Goal: Task Accomplishment & Management: Use online tool/utility

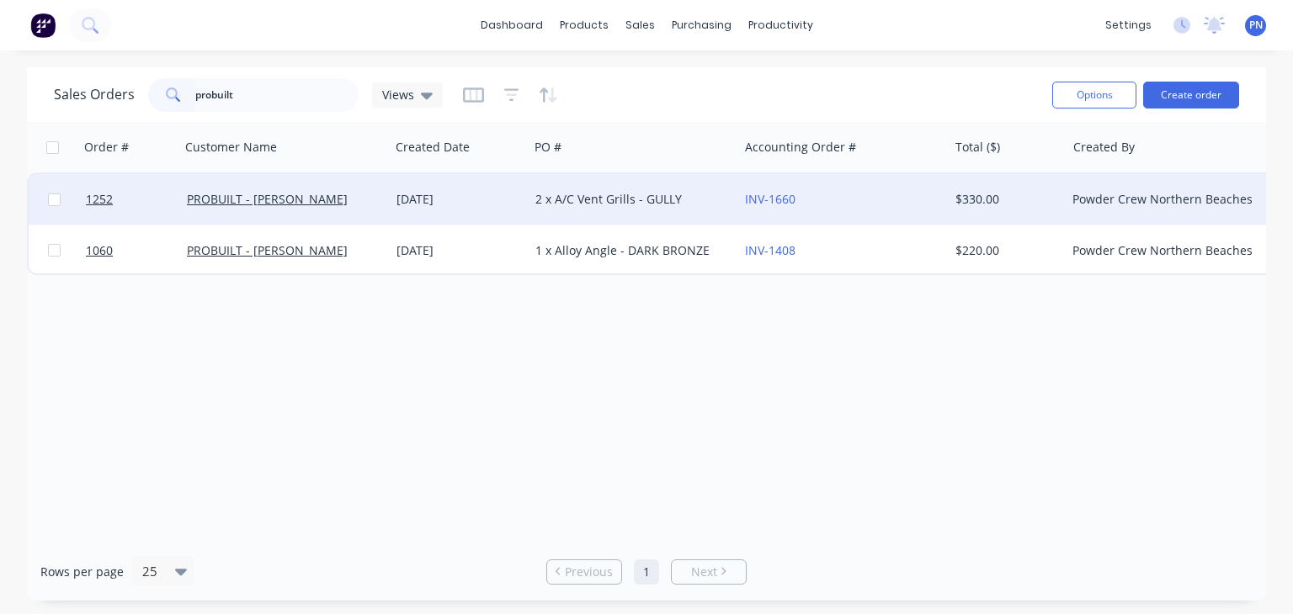
type input "probuilt"
click at [215, 189] on div "PROBUILT - [PERSON_NAME]" at bounding box center [285, 199] width 210 height 51
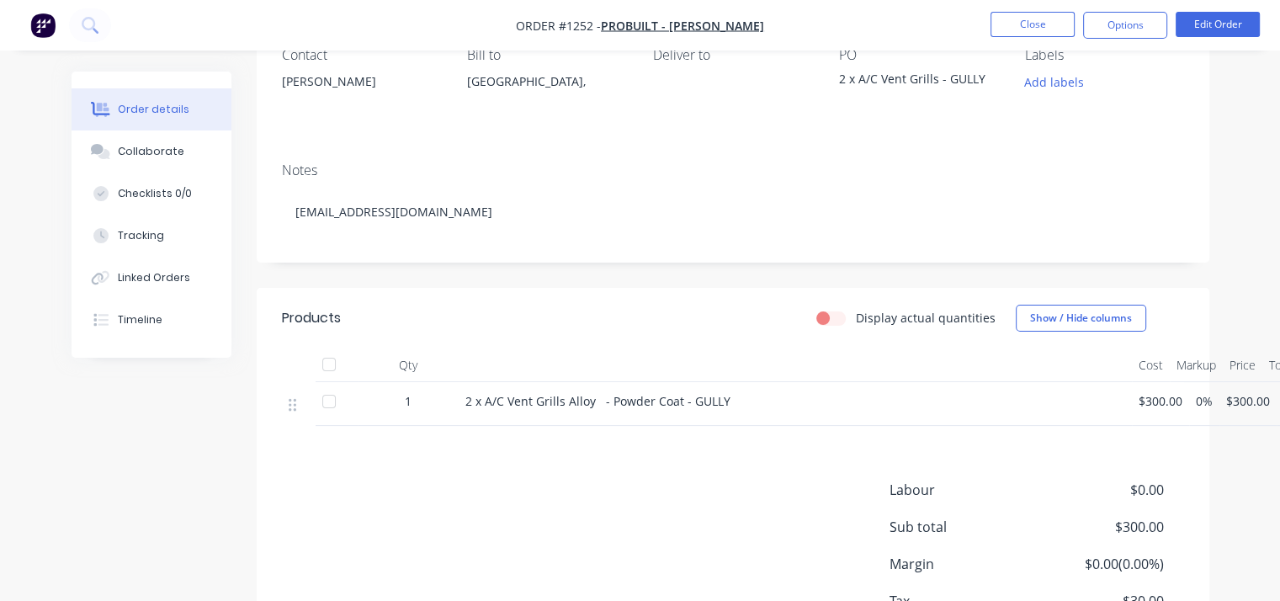
scroll to position [54, 0]
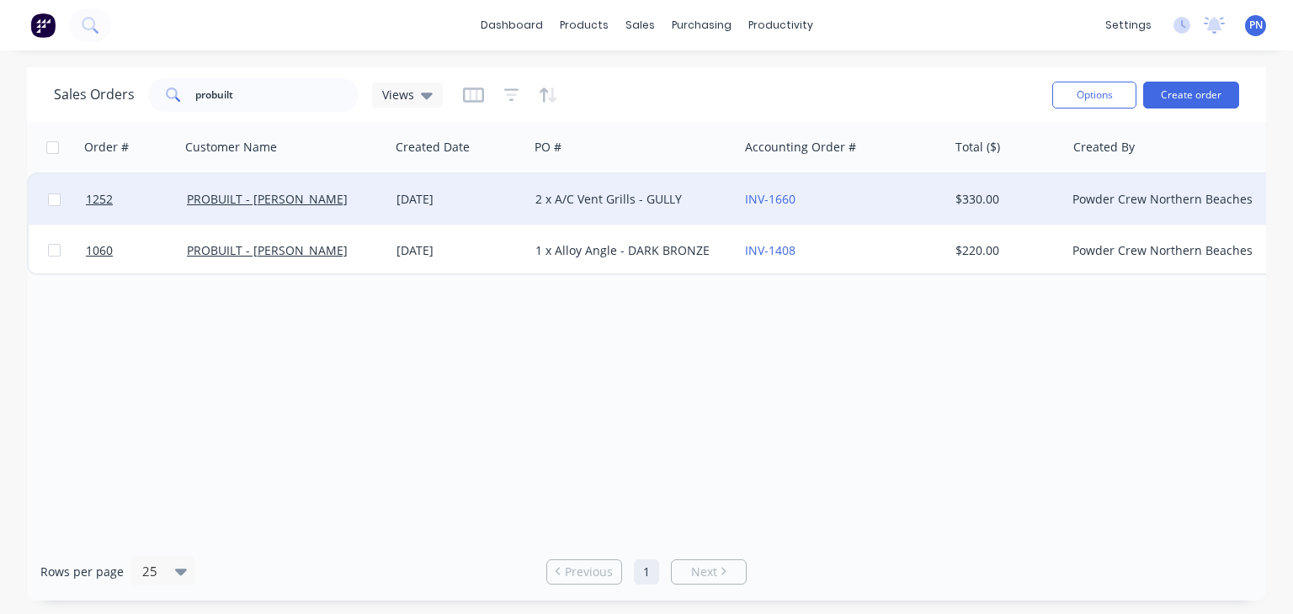
click at [433, 205] on div "[DATE]" at bounding box center [458, 199] width 125 height 17
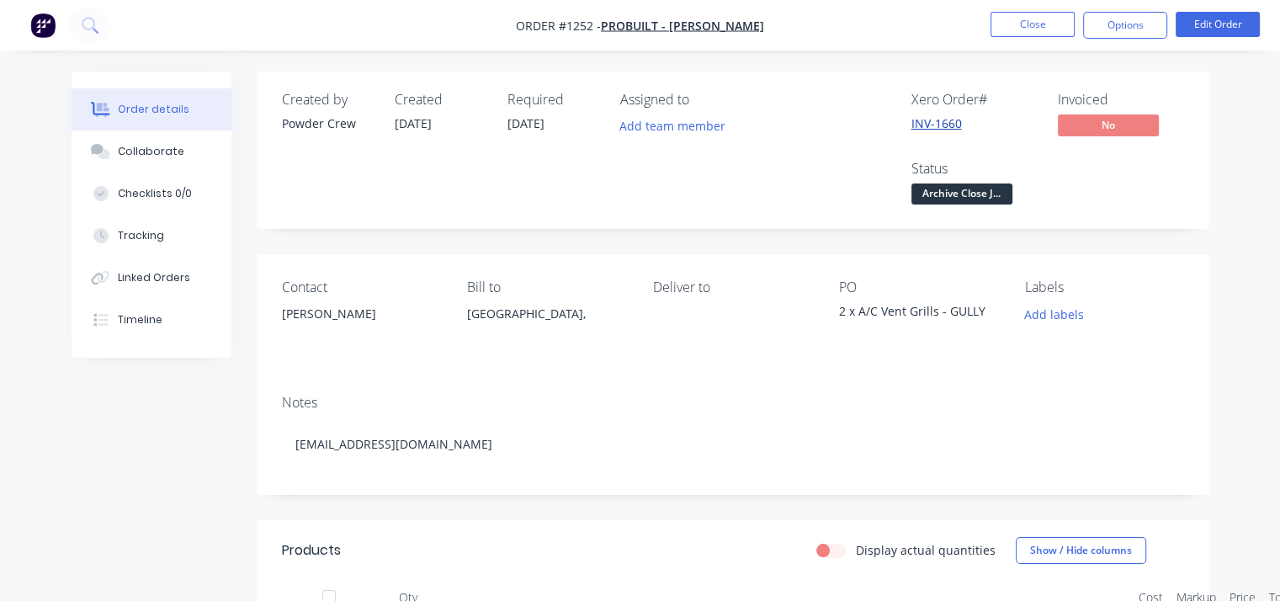
click at [925, 124] on link "INV-1660" at bounding box center [937, 123] width 51 height 16
click at [1024, 26] on button "Close" at bounding box center [1033, 24] width 84 height 25
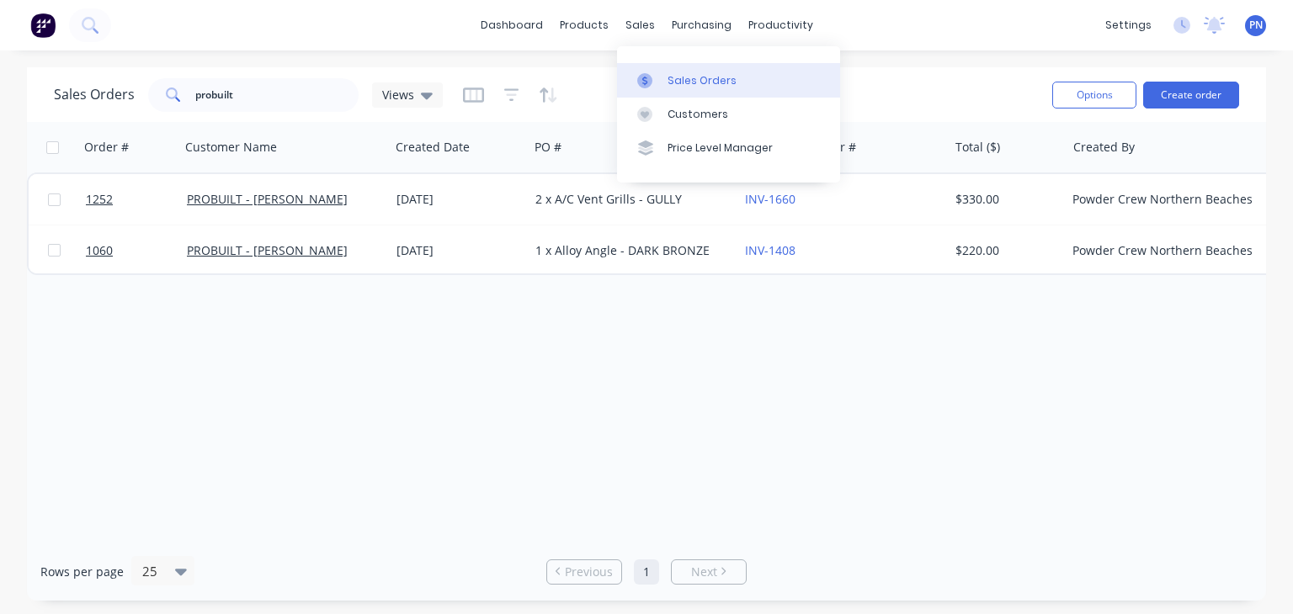
click at [691, 78] on div "Sales Orders" at bounding box center [701, 80] width 69 height 15
drag, startPoint x: 269, startPoint y: 85, endPoint x: 141, endPoint y: 115, distance: 131.5
click at [141, 115] on div "Sales Orders probuilt Views Options Create order" at bounding box center [646, 94] width 1239 height 55
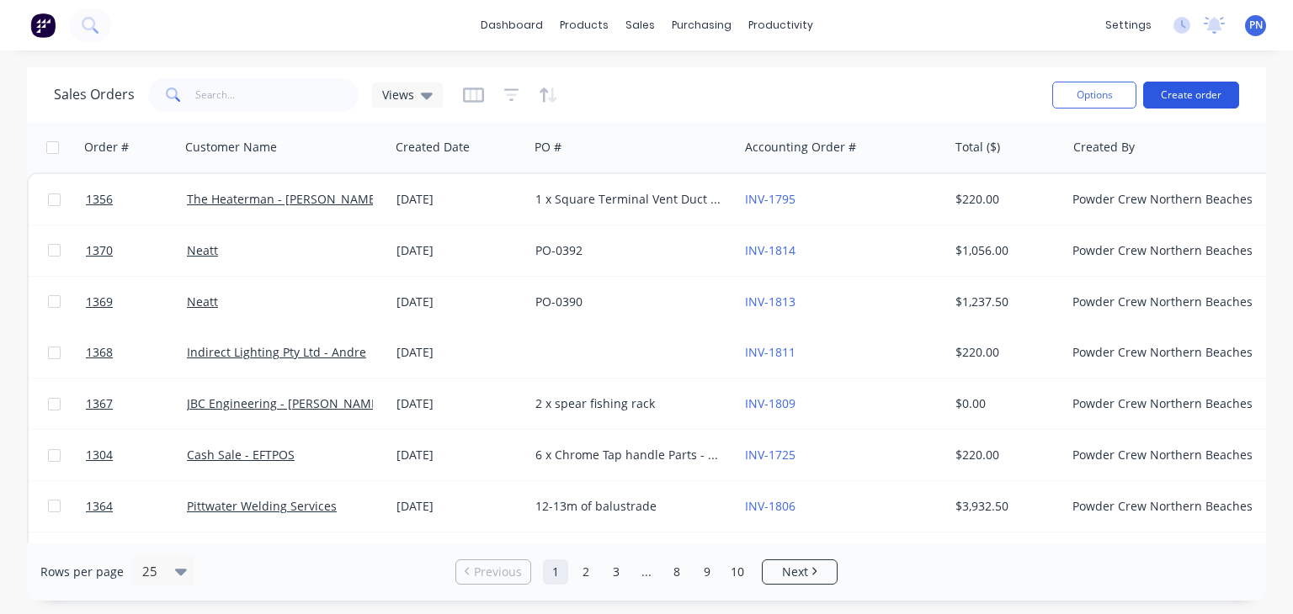
click at [1175, 92] on button "Create order" at bounding box center [1191, 95] width 96 height 27
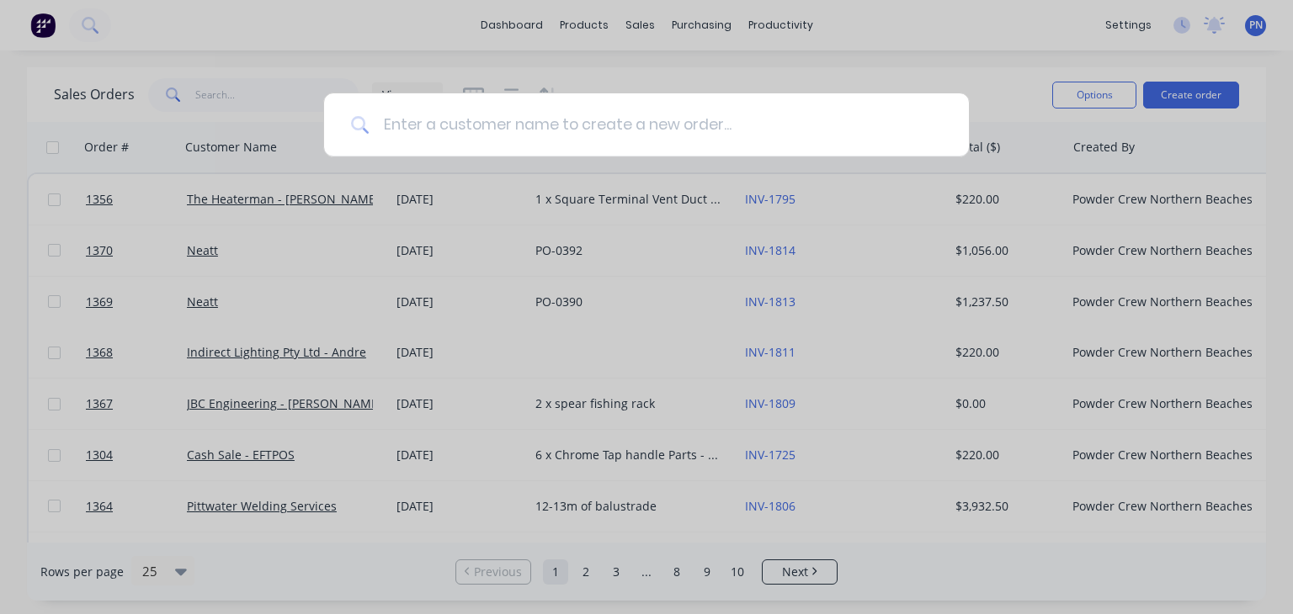
click at [467, 129] on input at bounding box center [656, 124] width 572 height 63
click at [471, 126] on input at bounding box center [656, 124] width 572 height 63
click at [508, 125] on input at bounding box center [656, 124] width 572 height 63
type input "qu"
